Goal: Navigation & Orientation: Find specific page/section

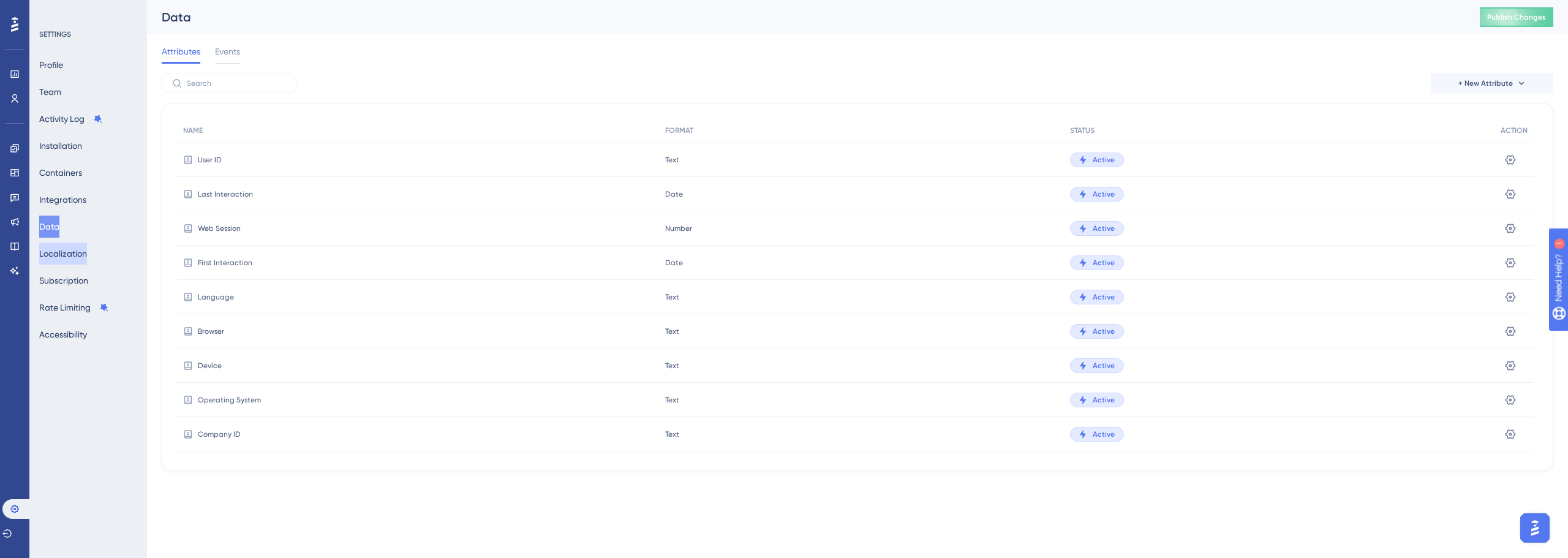
click at [84, 248] on button "Localization" at bounding box center [63, 254] width 48 height 22
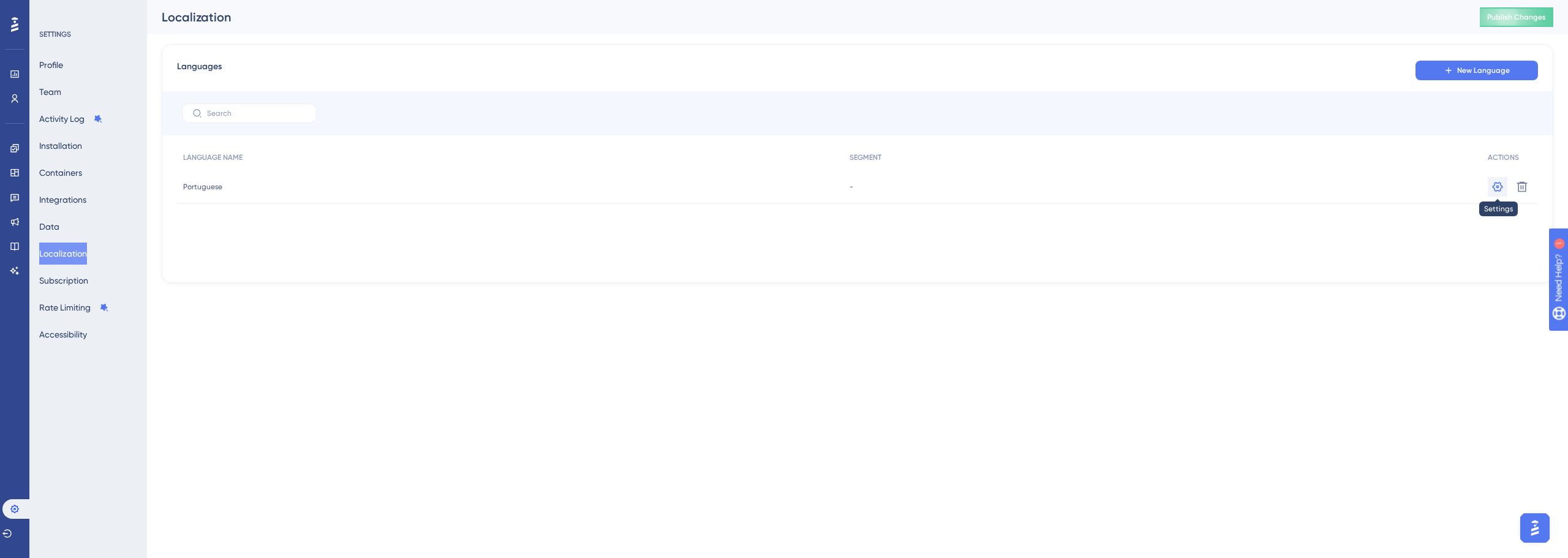
click at [1496, 190] on icon at bounding box center [1498, 186] width 10 height 10
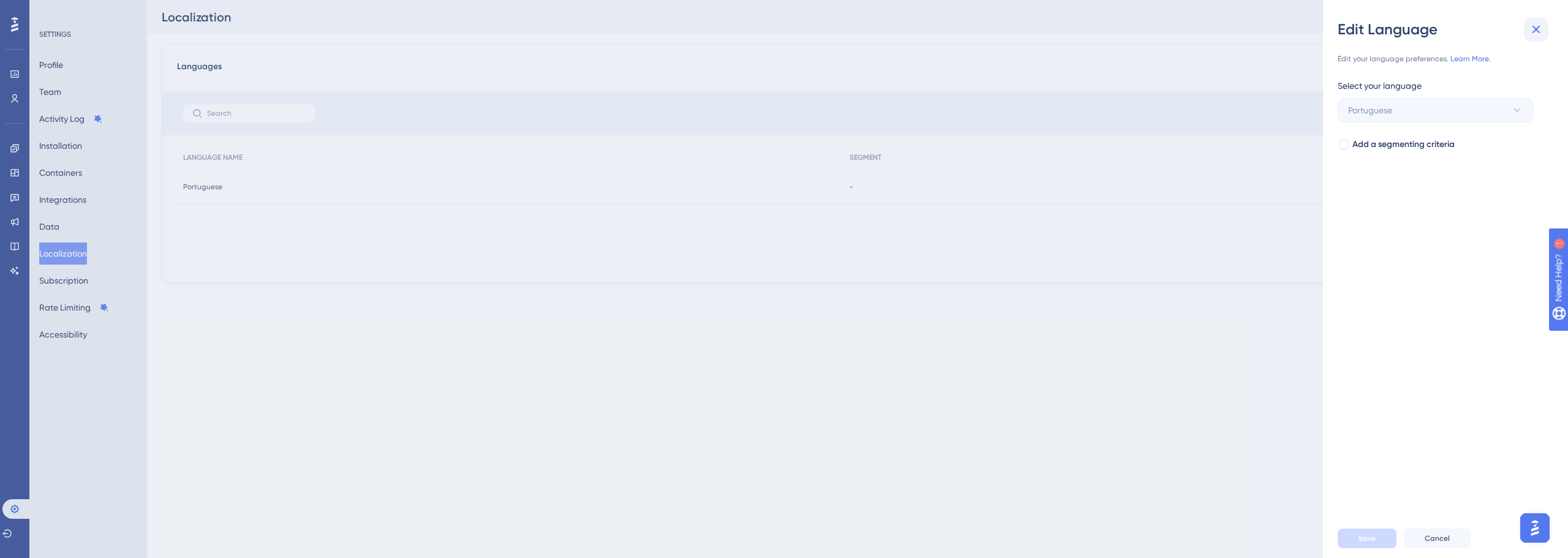
click at [1528, 29] on icon at bounding box center [1536, 30] width 15 height 15
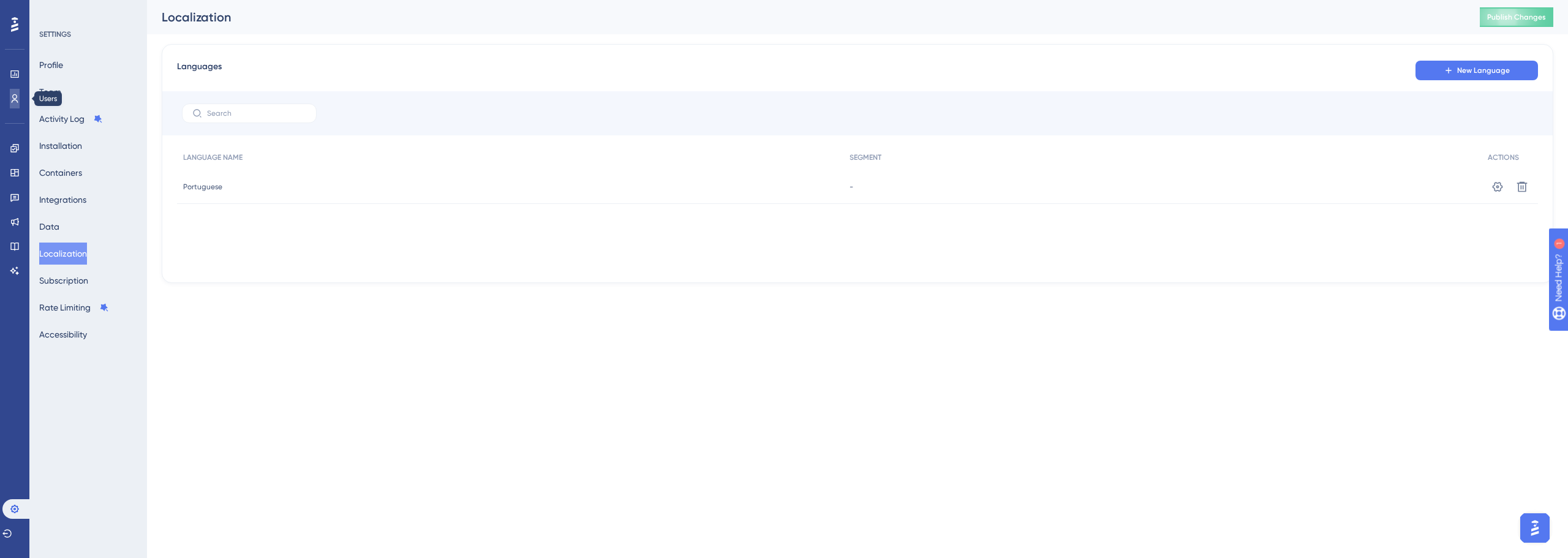
click at [13, 96] on icon at bounding box center [14, 98] width 10 height 10
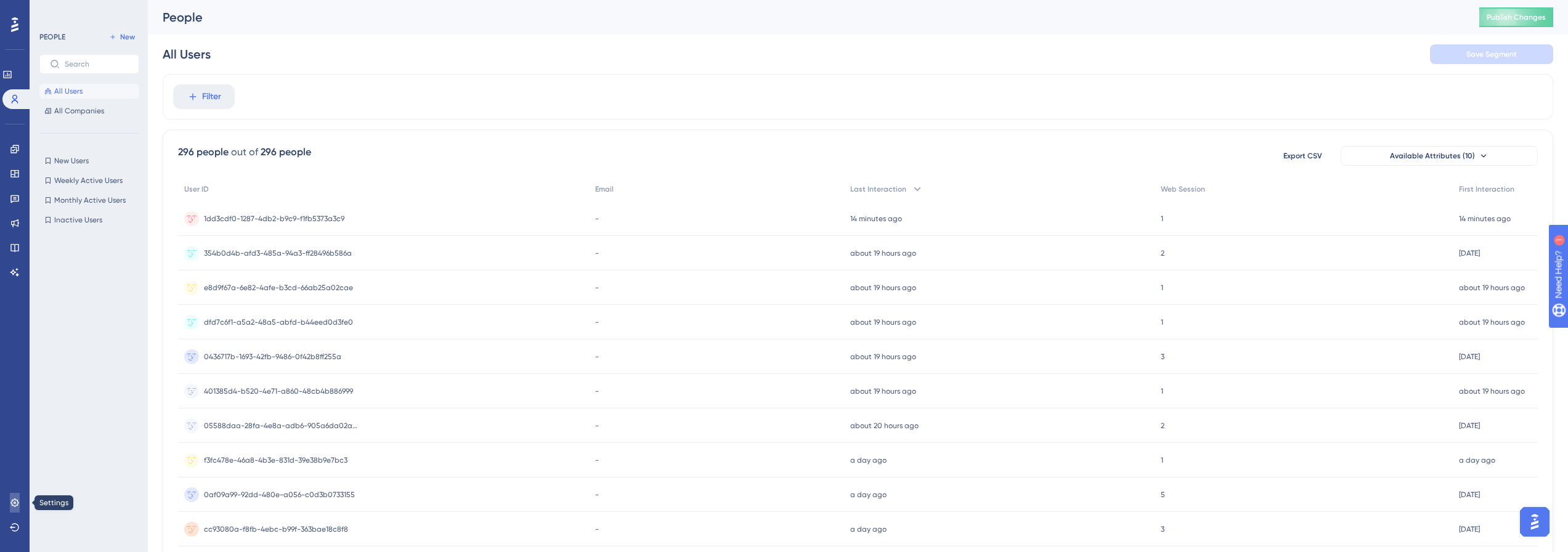
click at [10, 502] on icon at bounding box center [14, 502] width 10 height 10
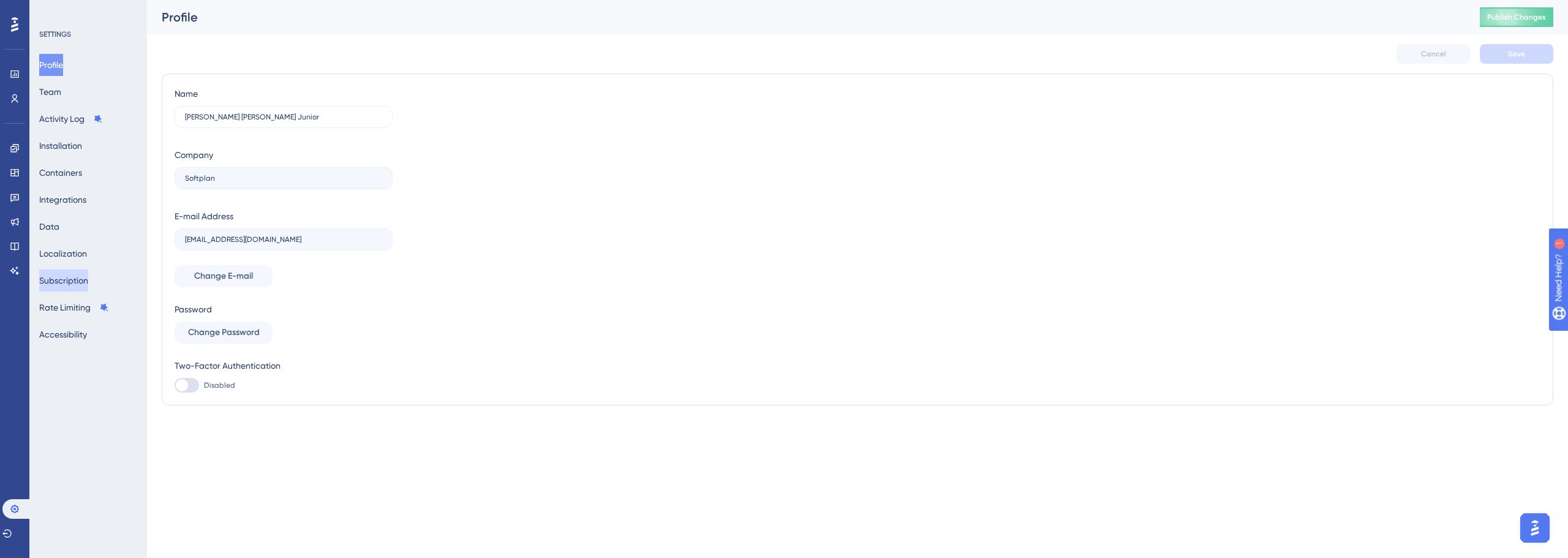
click at [74, 288] on button "Subscription" at bounding box center [64, 280] width 49 height 22
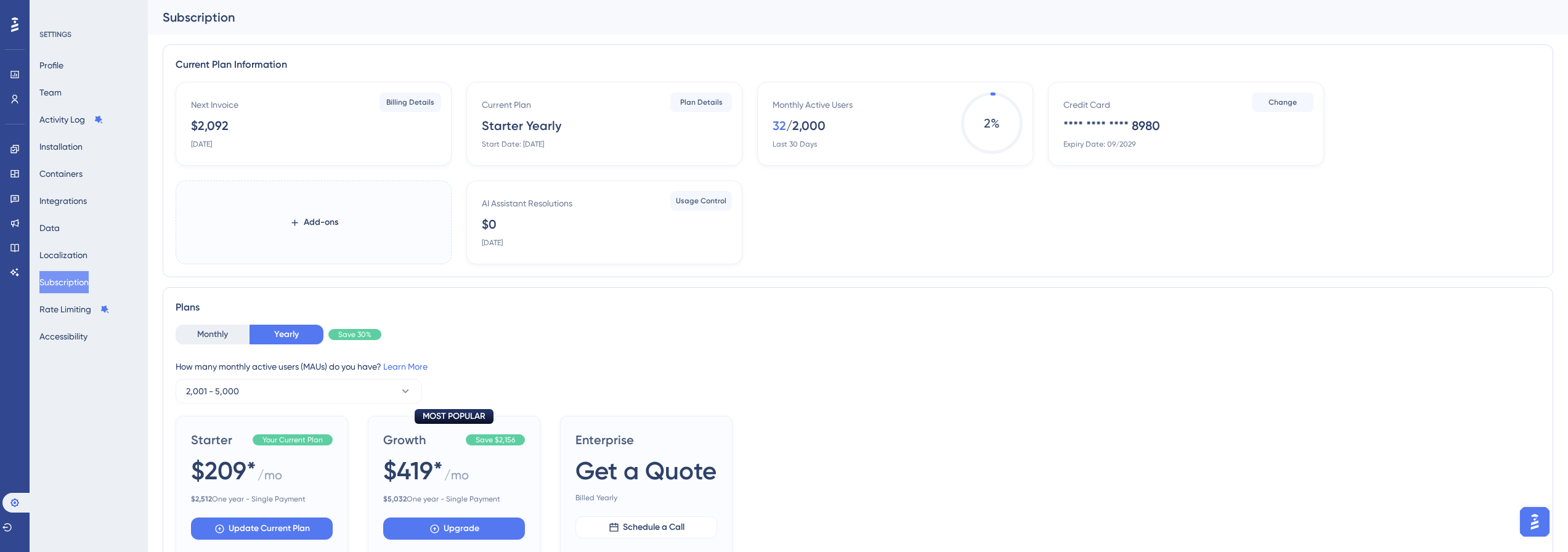
click at [384, 26] on div "Subscription" at bounding box center [858, 17] width 1420 height 34
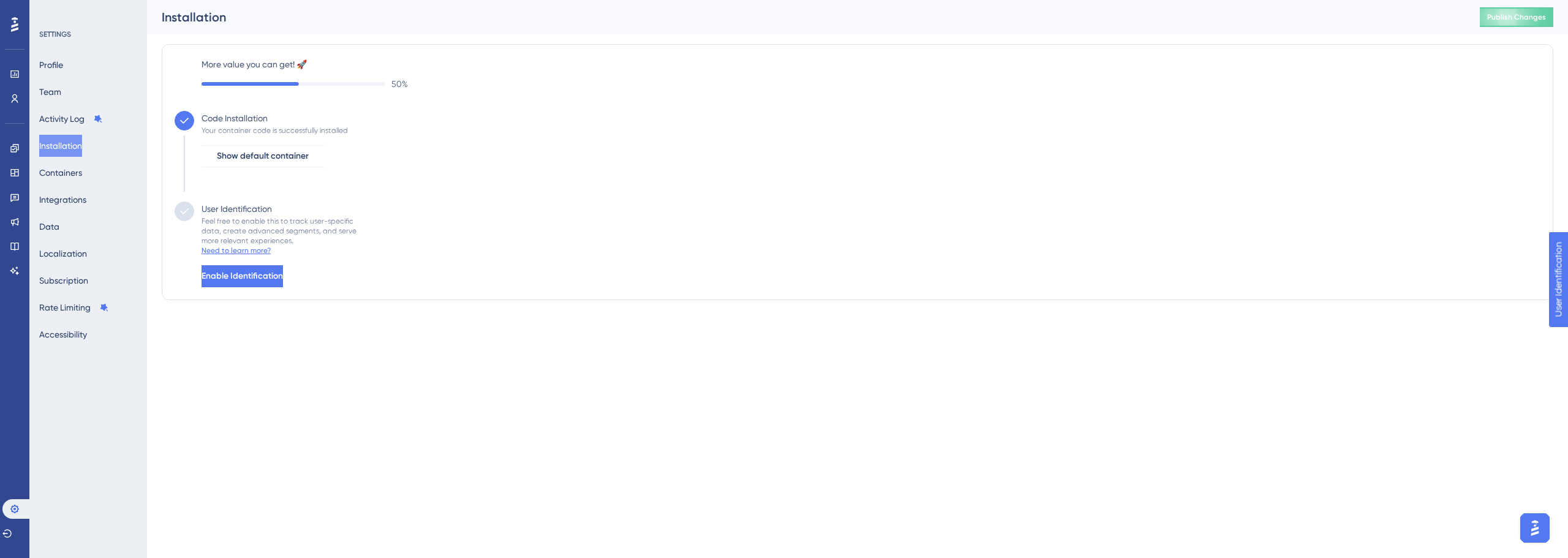
click at [239, 248] on div "Need to learn more?" at bounding box center [236, 250] width 69 height 10
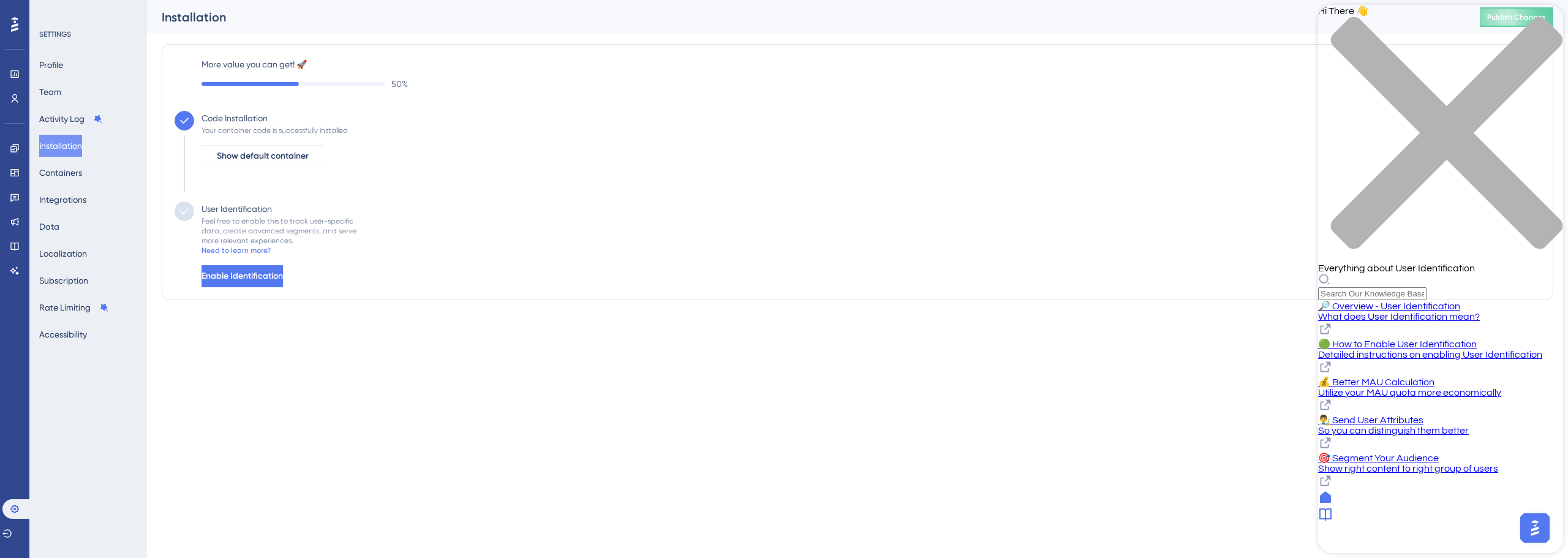
click at [1332, 322] on icon at bounding box center [1326, 329] width 15 height 15
click at [1332, 360] on icon at bounding box center [1326, 367] width 15 height 15
click at [1332, 436] on icon at bounding box center [1326, 443] width 15 height 15
click at [1332, 474] on icon at bounding box center [1326, 481] width 15 height 15
click at [1331, 400] on icon at bounding box center [1326, 405] width 10 height 10
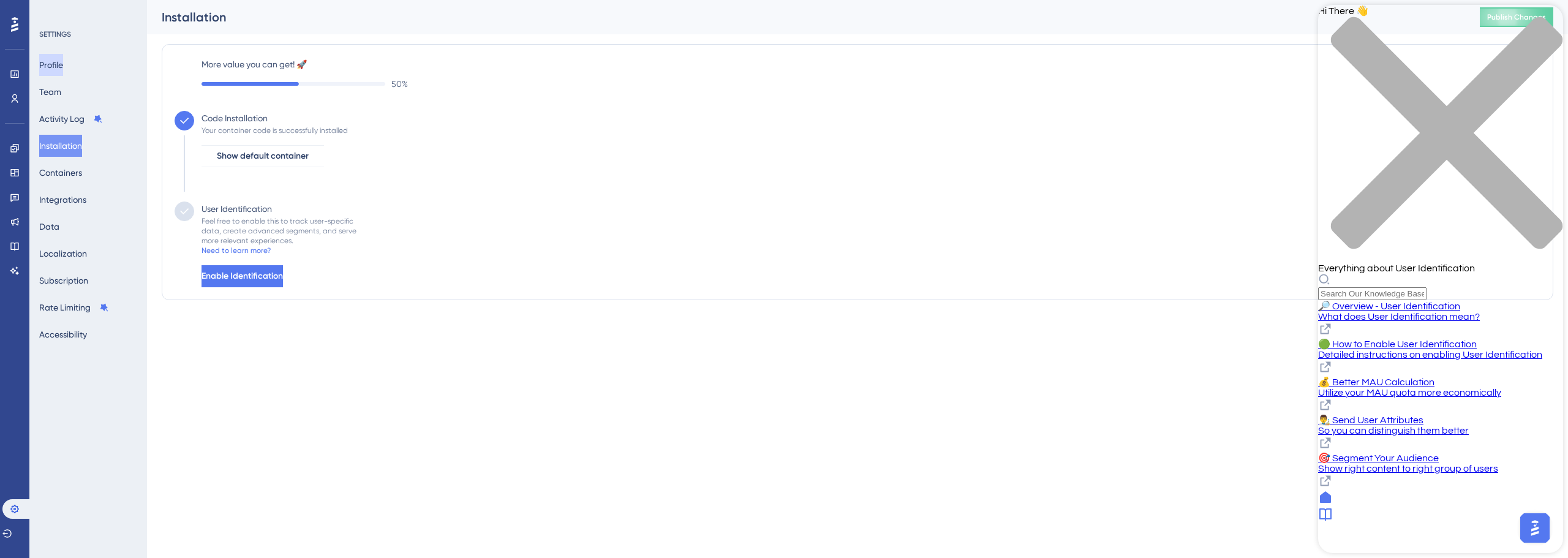
click at [63, 61] on button "Profile" at bounding box center [51, 65] width 24 height 22
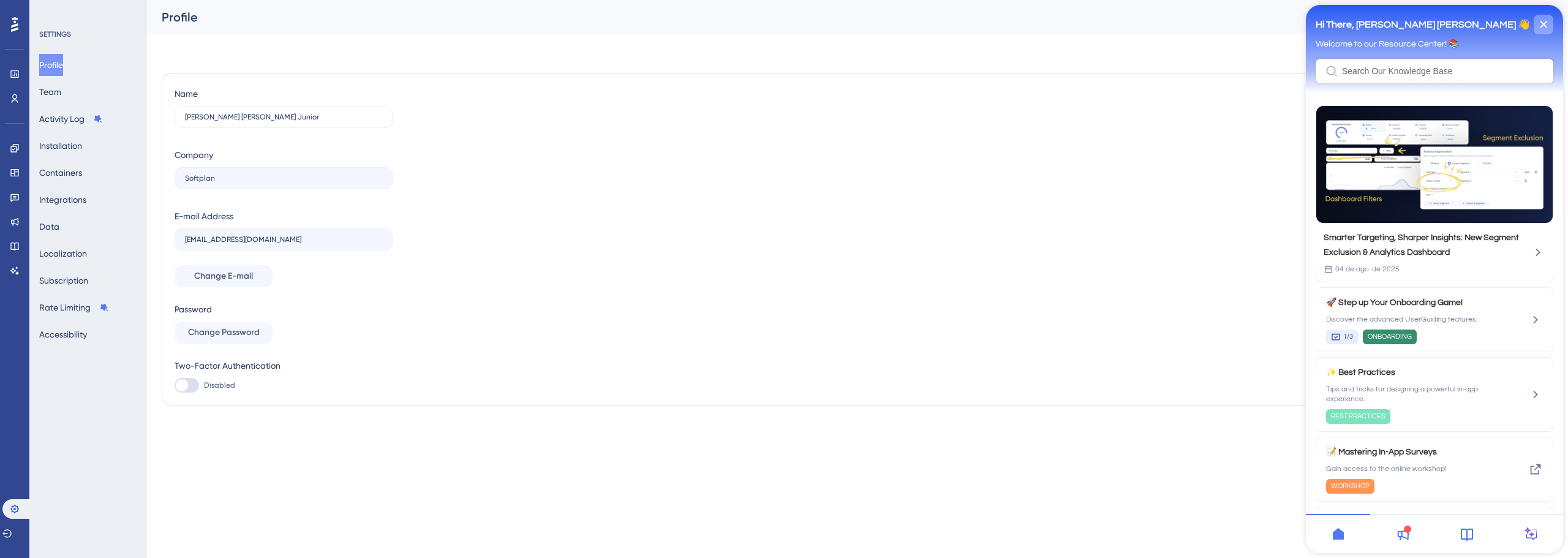
click at [1545, 25] on icon "close resource center" at bounding box center [1543, 24] width 7 height 7
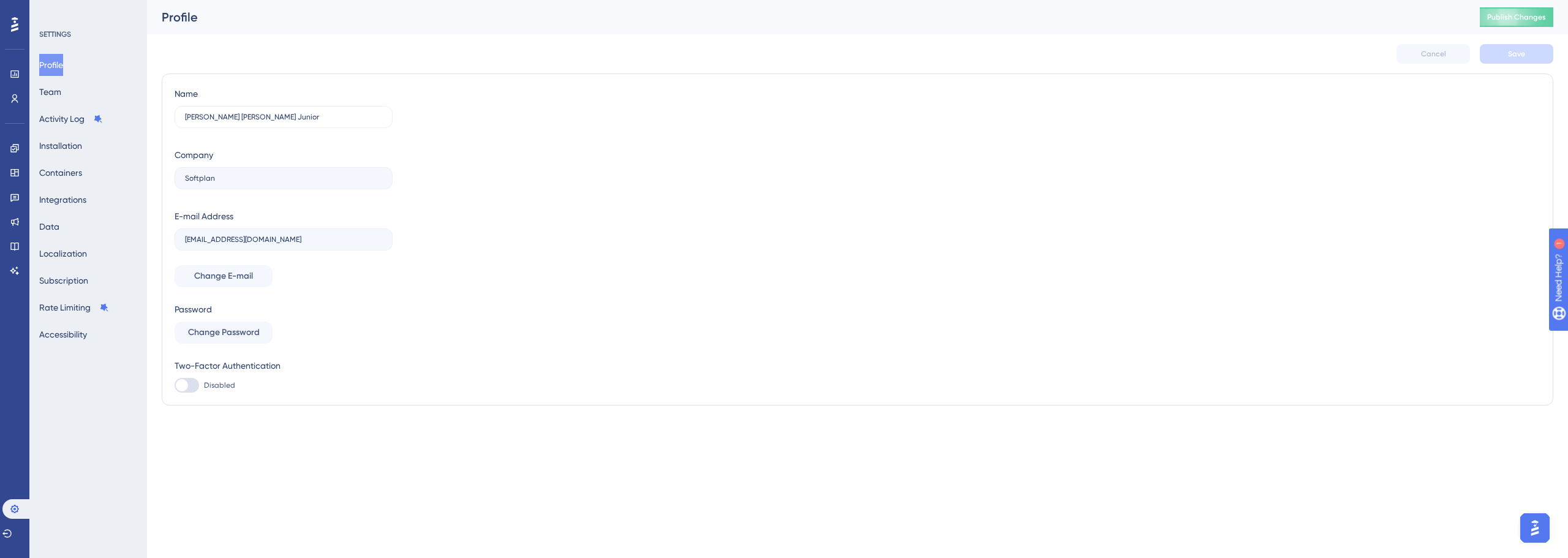
click at [1535, 528] on img "Open AI Assistant Launcher" at bounding box center [1534, 528] width 22 height 22
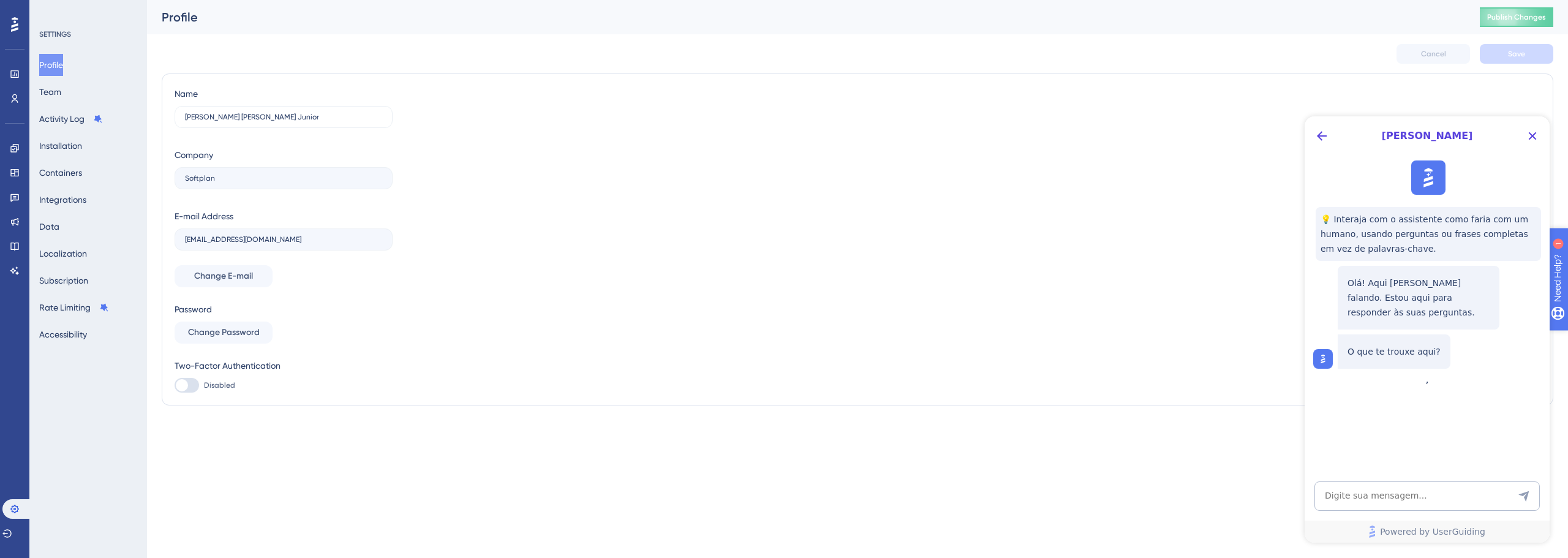
click at [1567, 344] on div "Need Help?" at bounding box center [1590, 341] width 66 height 15
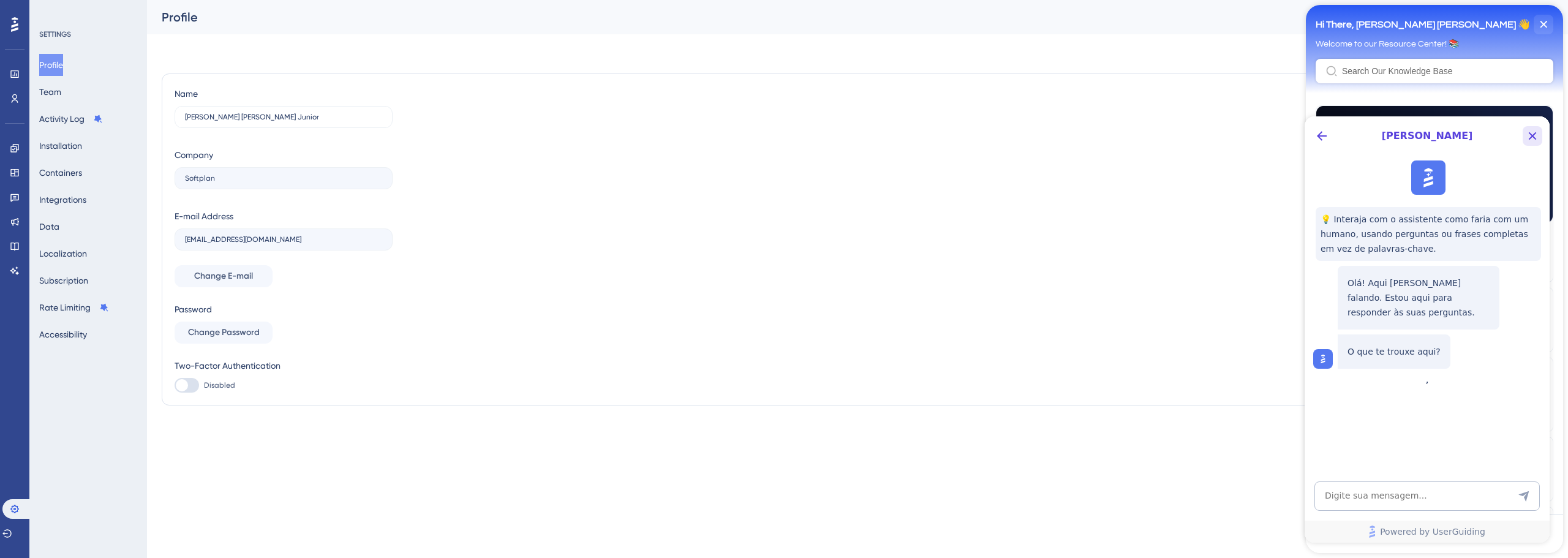
click at [1532, 134] on icon "Close Button" at bounding box center [1532, 136] width 15 height 15
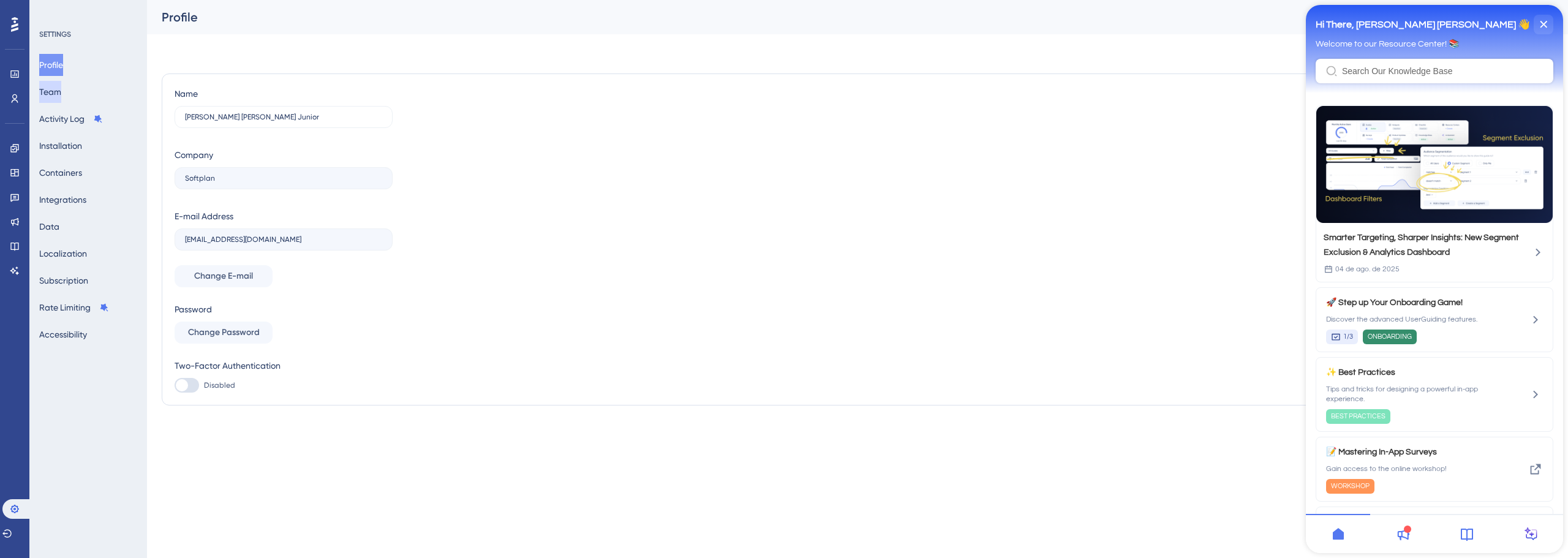
click at [61, 95] on button "Team" at bounding box center [51, 92] width 22 height 22
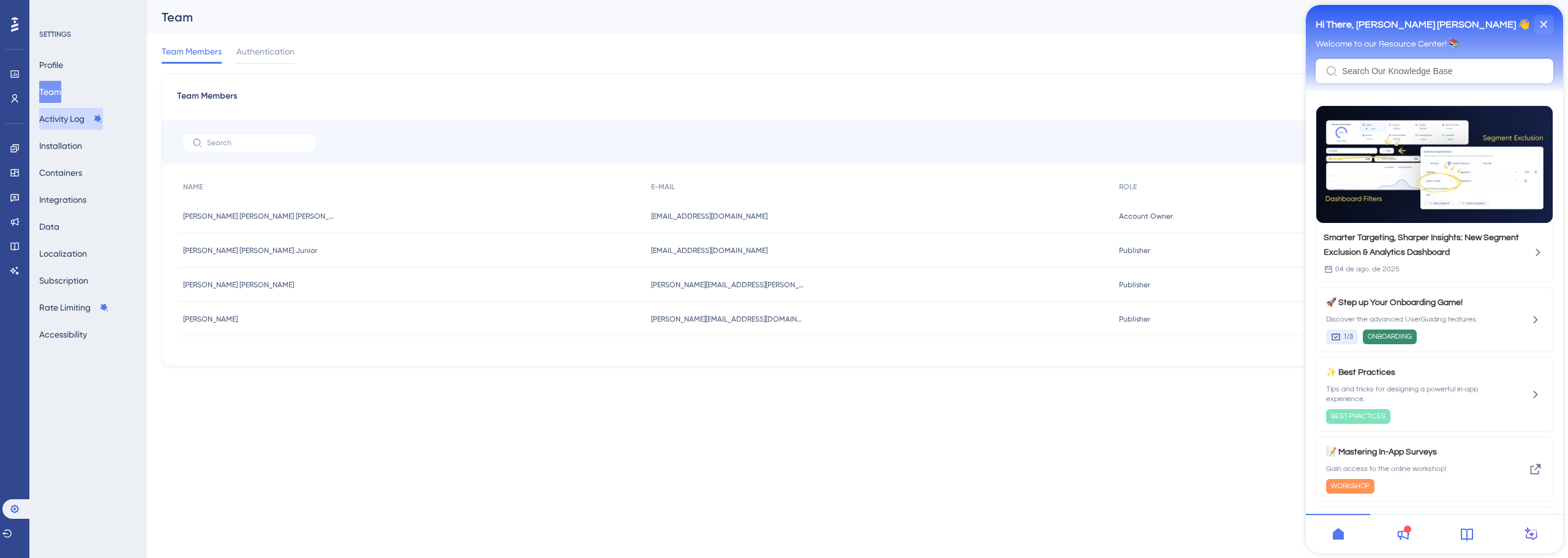
click at [79, 115] on button "Activity Log" at bounding box center [71, 119] width 63 height 22
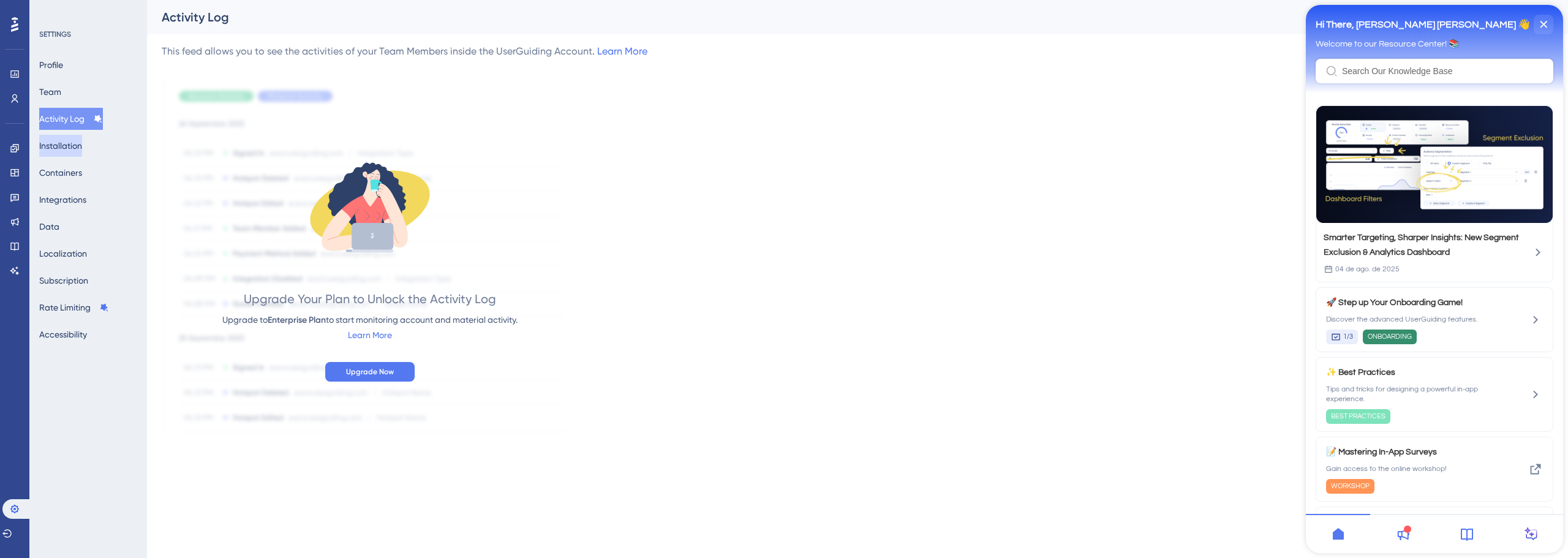
click at [73, 143] on button "Installation" at bounding box center [60, 146] width 43 height 22
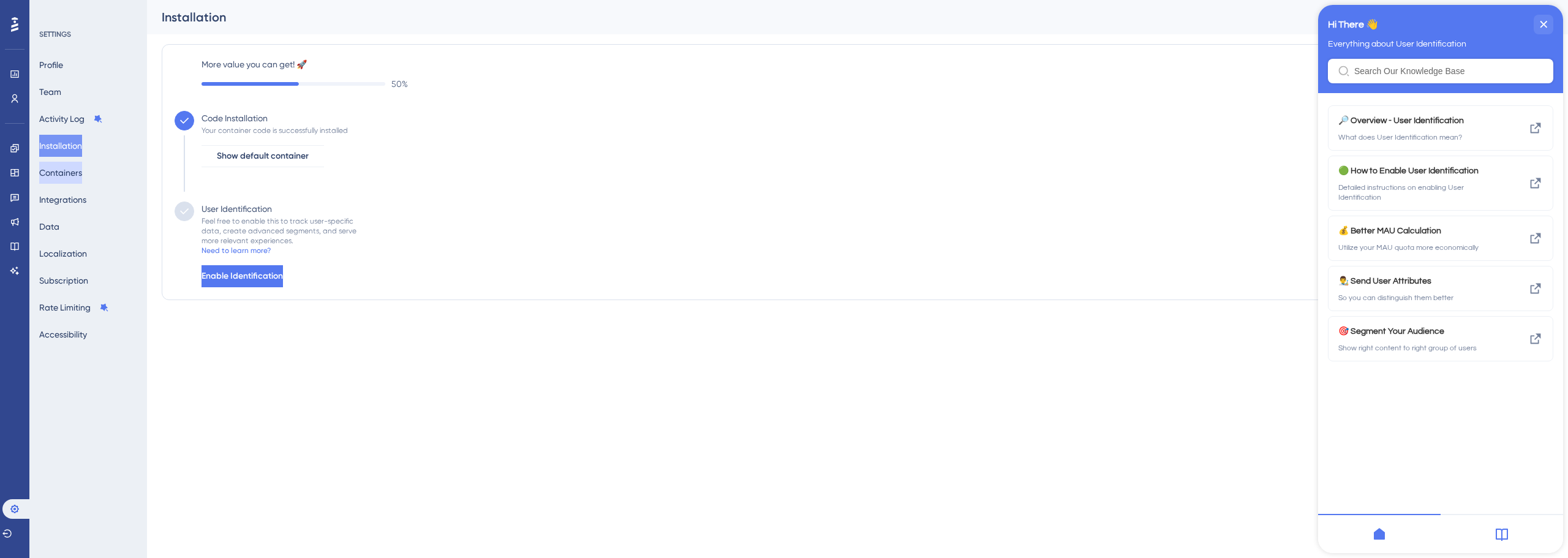
click at [81, 176] on button "Containers" at bounding box center [60, 173] width 43 height 22
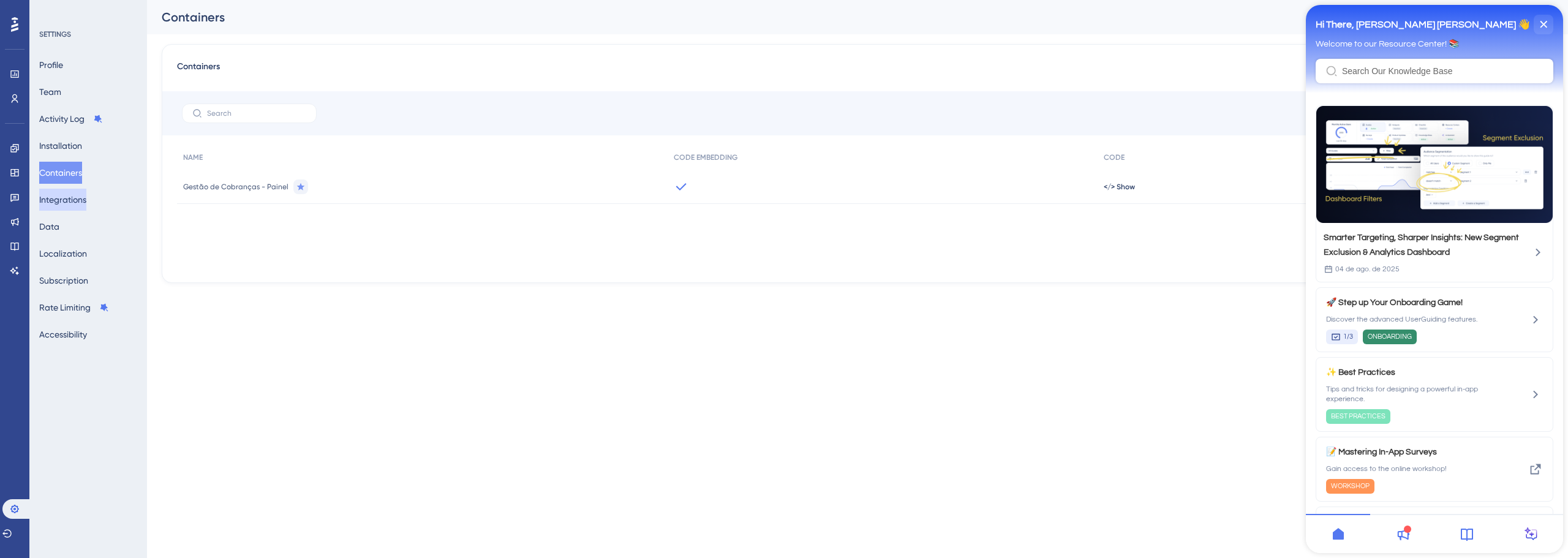
click at [69, 197] on button "Integrations" at bounding box center [63, 200] width 47 height 22
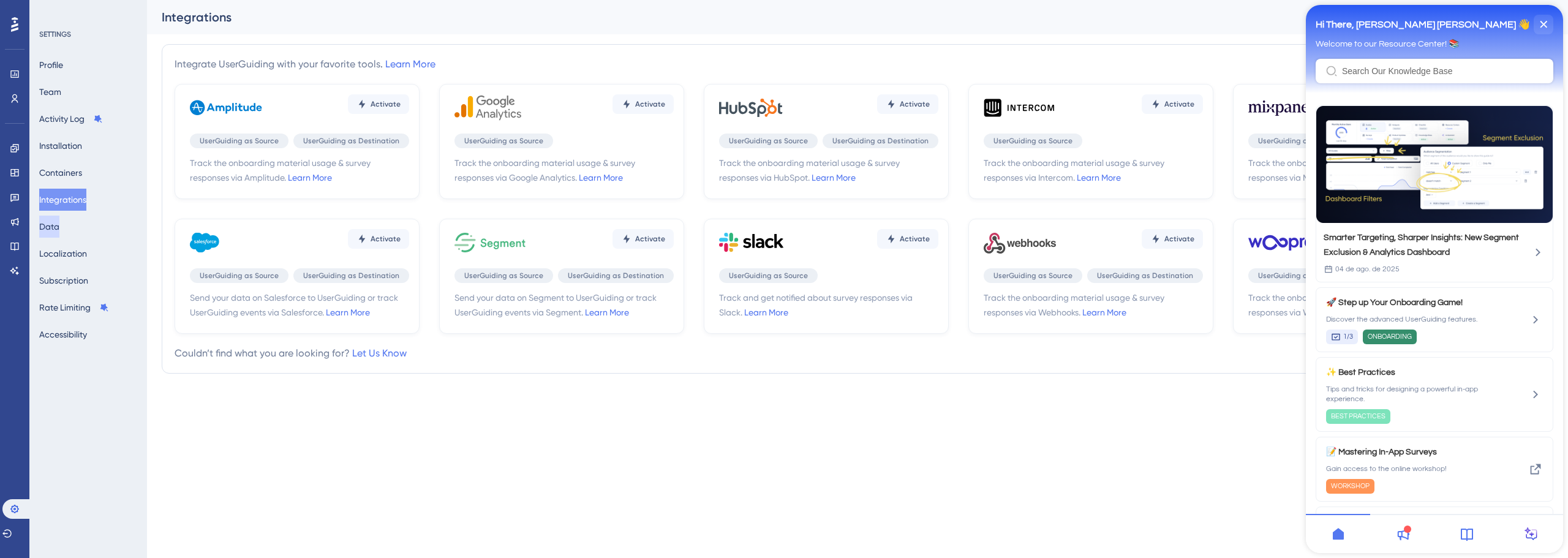
click at [60, 228] on button "Data" at bounding box center [49, 227] width 20 height 22
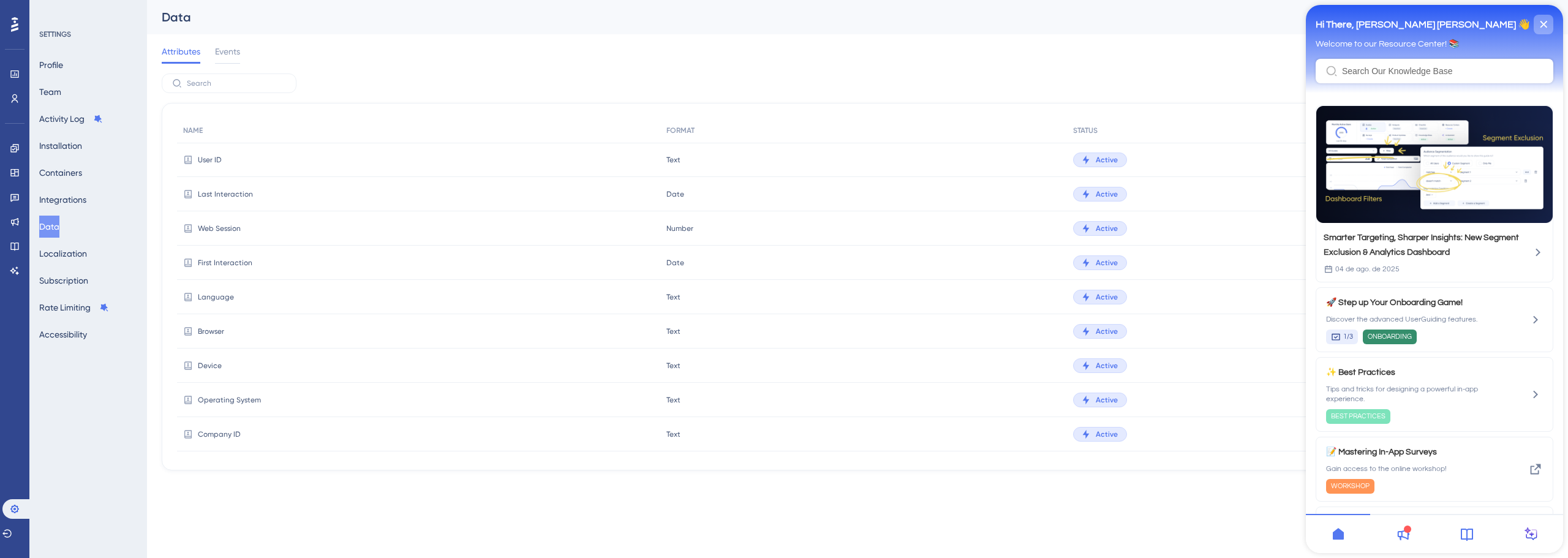
click at [1537, 29] on div "close resource center" at bounding box center [1543, 25] width 19 height 19
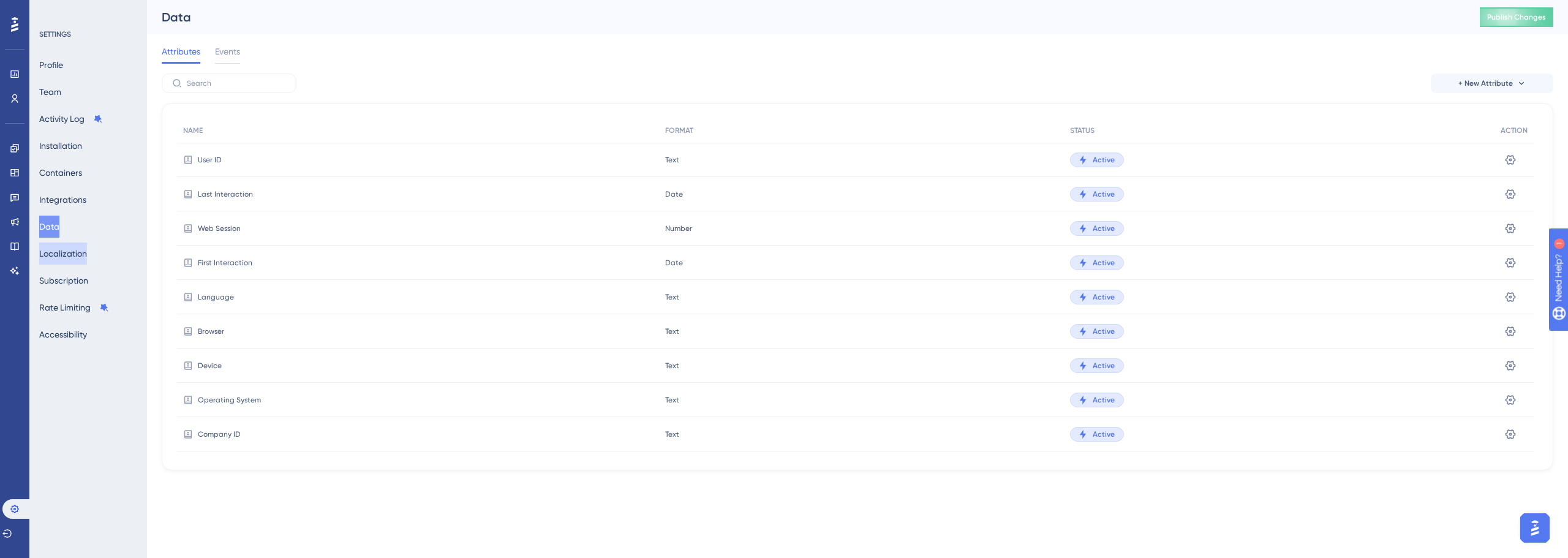
click at [78, 249] on button "Localization" at bounding box center [63, 254] width 48 height 22
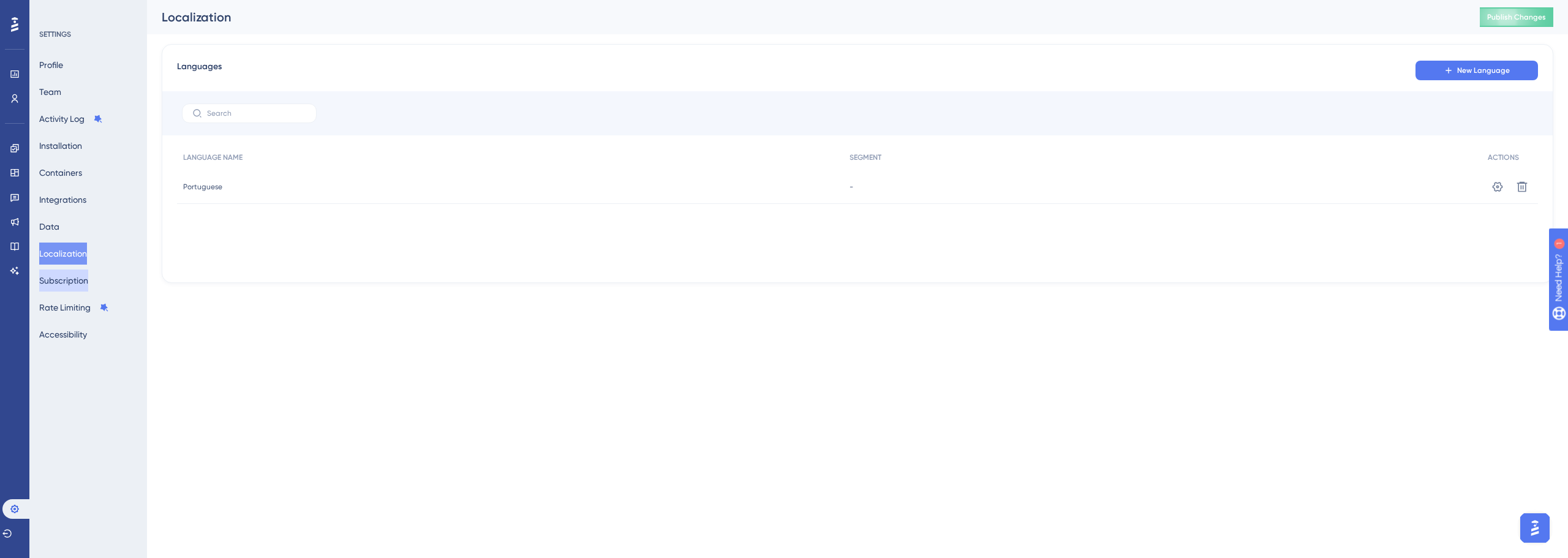
click at [73, 284] on button "Subscription" at bounding box center [64, 280] width 49 height 22
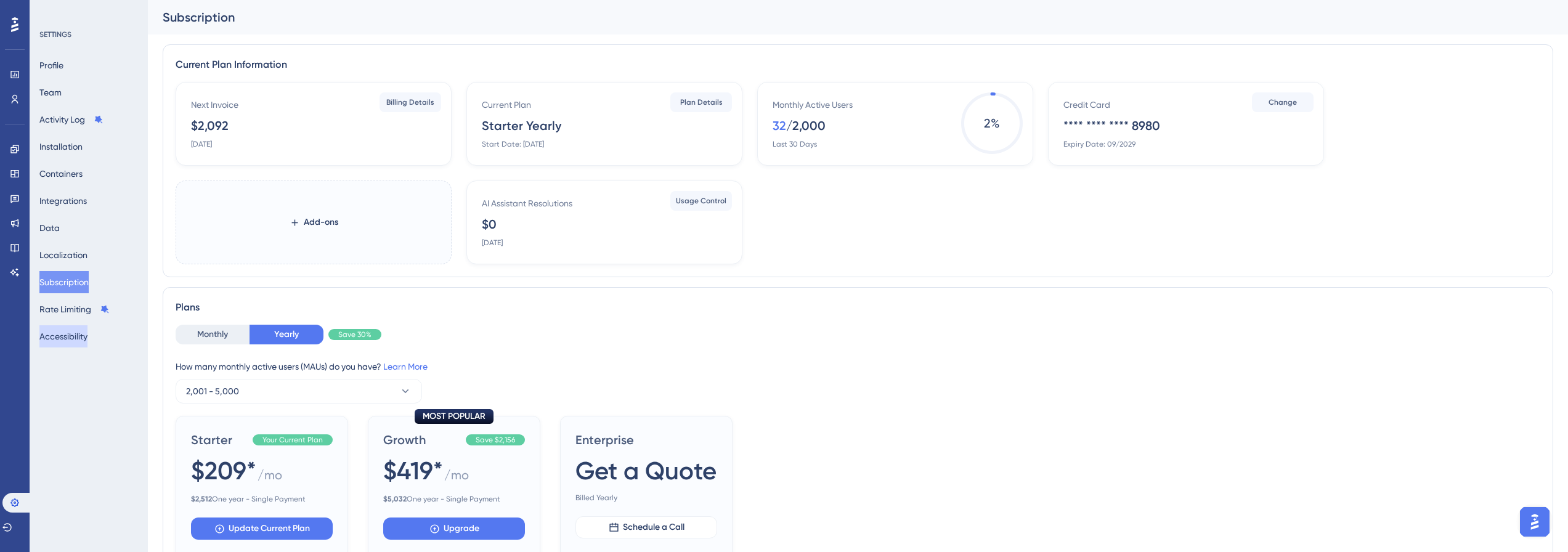
click at [77, 335] on button "Accessibility" at bounding box center [64, 336] width 48 height 22
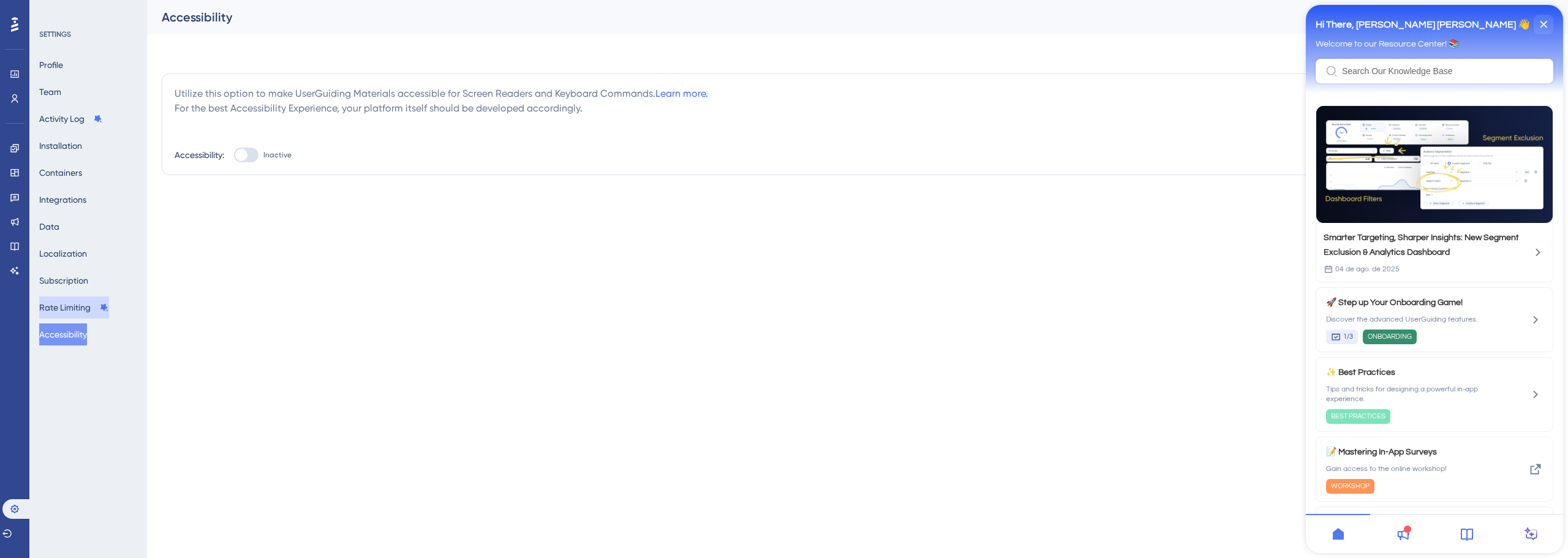
click at [90, 300] on button "Rate Limiting" at bounding box center [75, 307] width 70 height 22
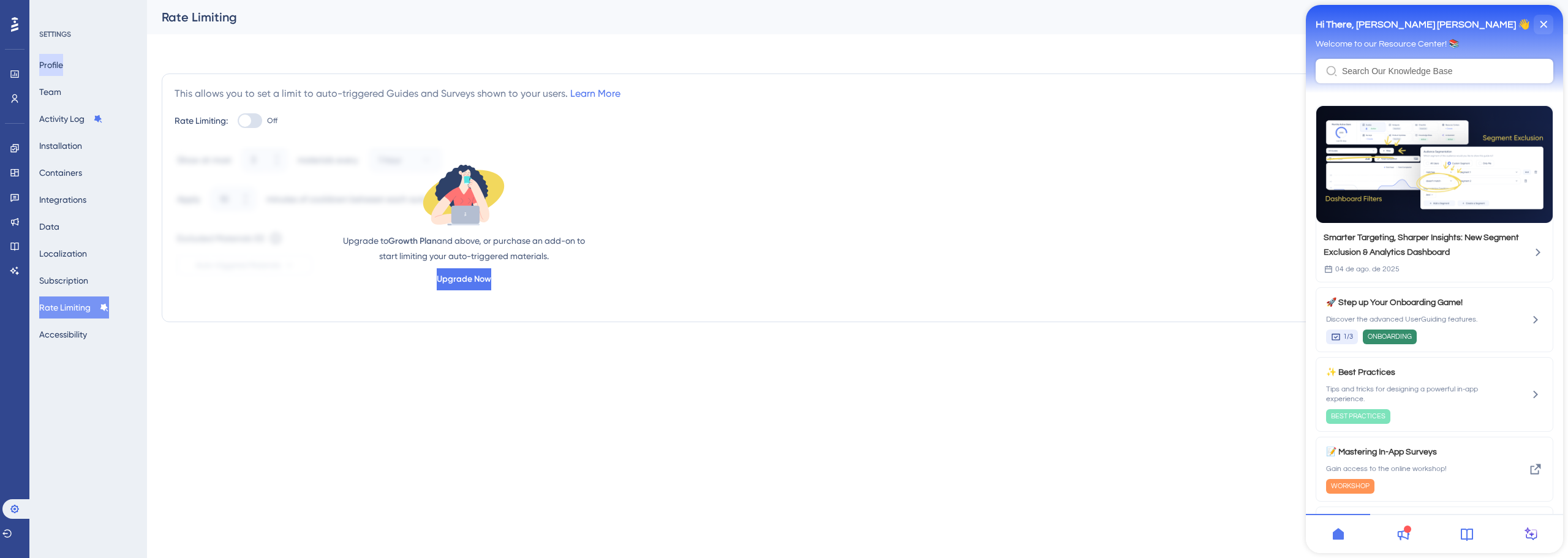
click at [63, 59] on button "Profile" at bounding box center [51, 65] width 24 height 22
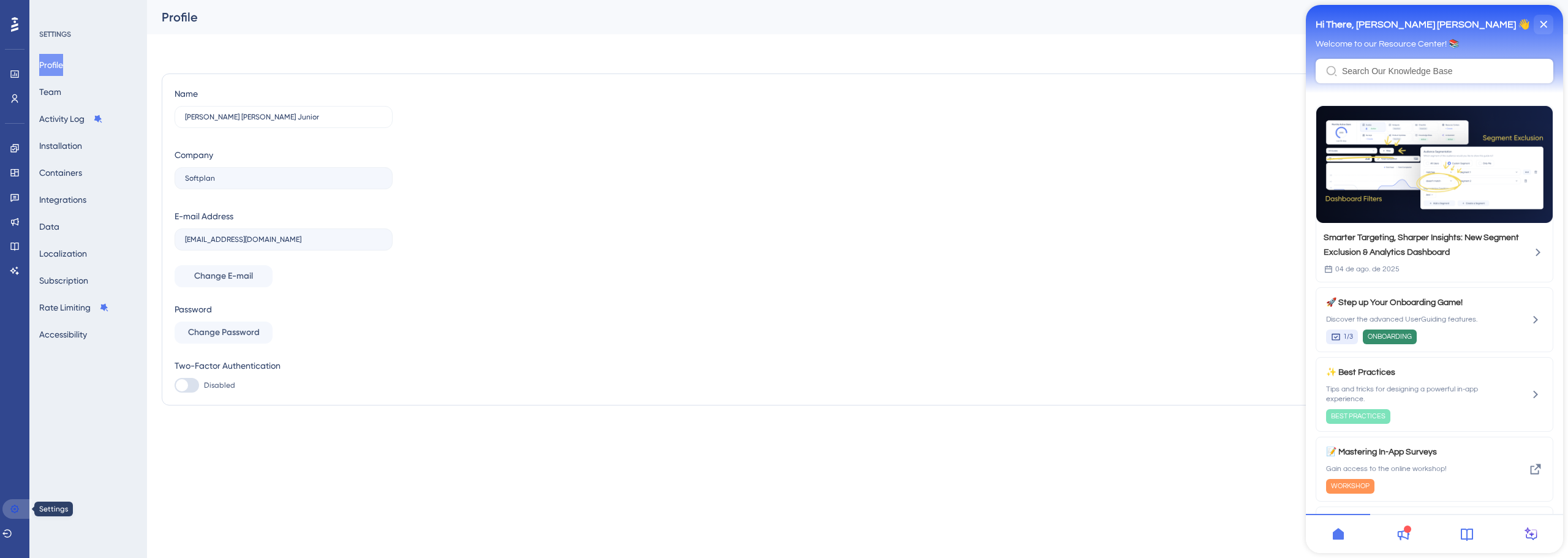
click at [25, 507] on link at bounding box center [16, 509] width 29 height 19
click at [10, 385] on div "Performance Users Engagement Widgets Feedback Product Updates Knowledge Base AI…" at bounding box center [14, 279] width 29 height 558
click at [13, 156] on link at bounding box center [14, 148] width 10 height 19
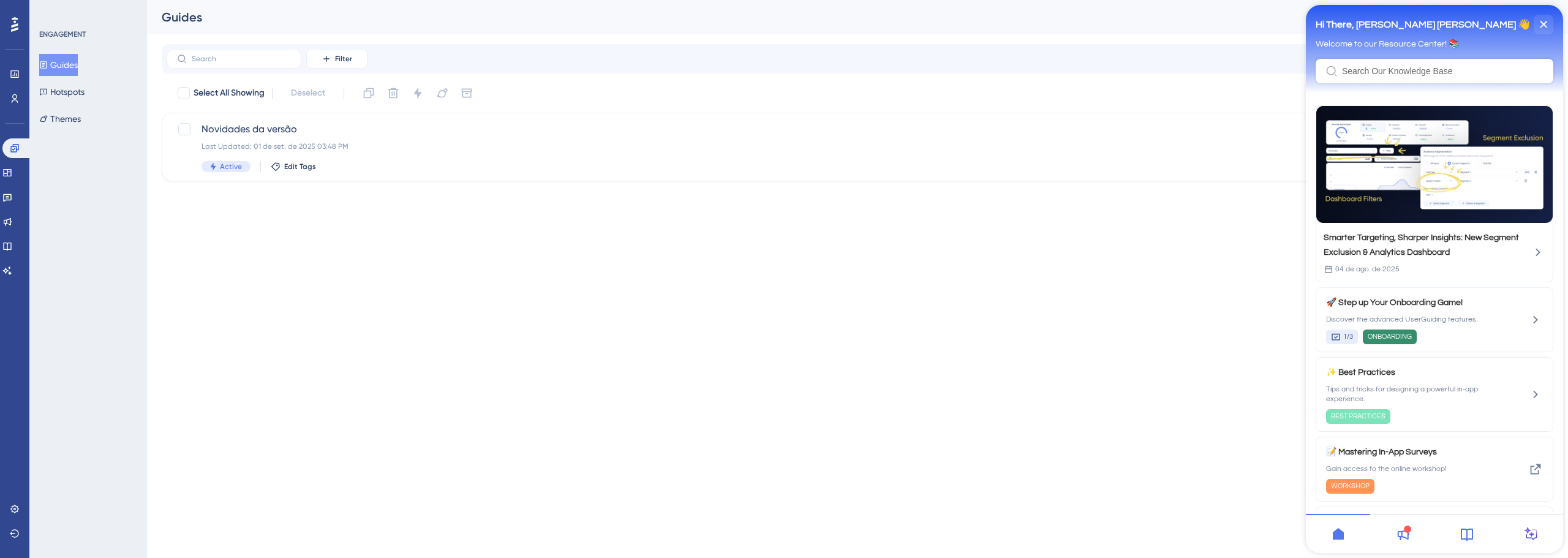
click at [19, 518] on div "Settings Logout" at bounding box center [14, 521] width 10 height 44
click at [14, 510] on icon at bounding box center [14, 509] width 10 height 10
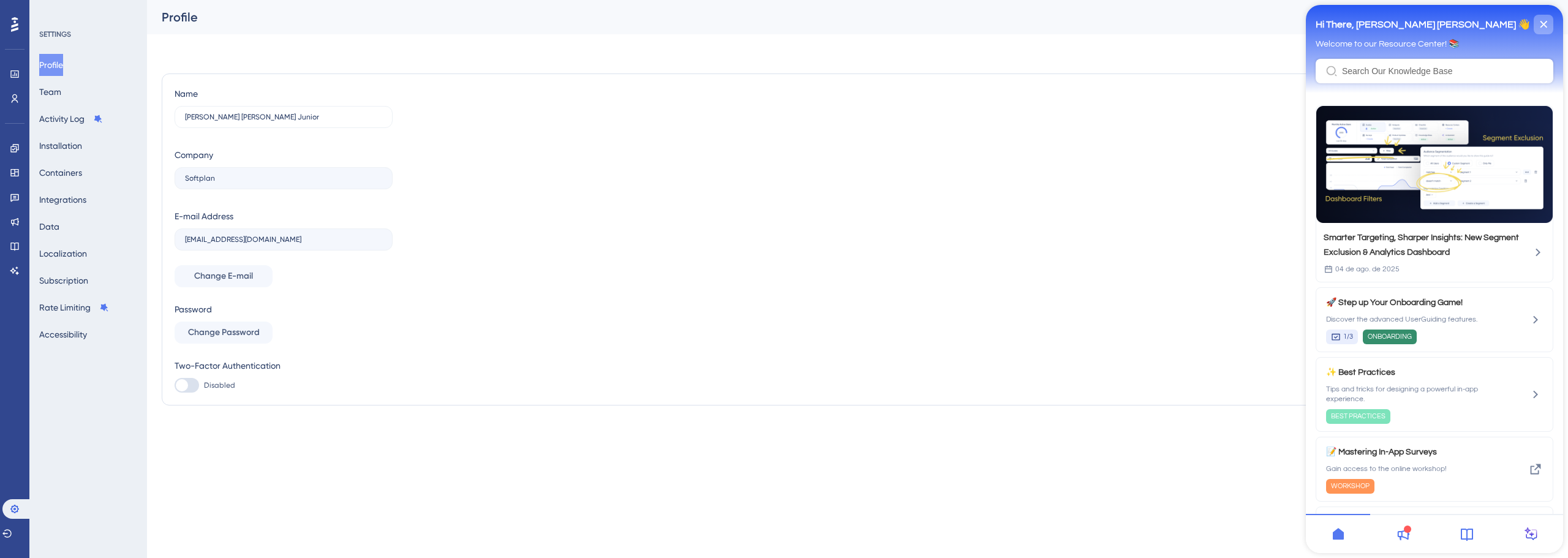
click at [1542, 23] on icon "close resource center" at bounding box center [1543, 24] width 7 height 7
